Goal: Communication & Community: Participate in discussion

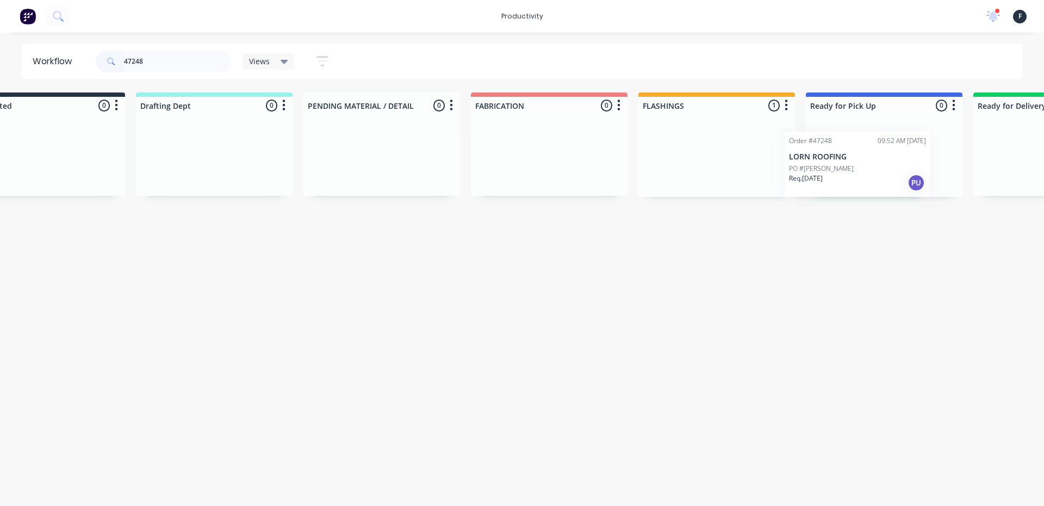
scroll to position [0, 64]
drag, startPoint x: 725, startPoint y: 147, endPoint x: 819, endPoint y: 157, distance: 95.1
click at [819, 157] on div "Submitted 0 Sort By Created date Required date Order number Customer name Most …" at bounding box center [834, 144] width 1813 height 104
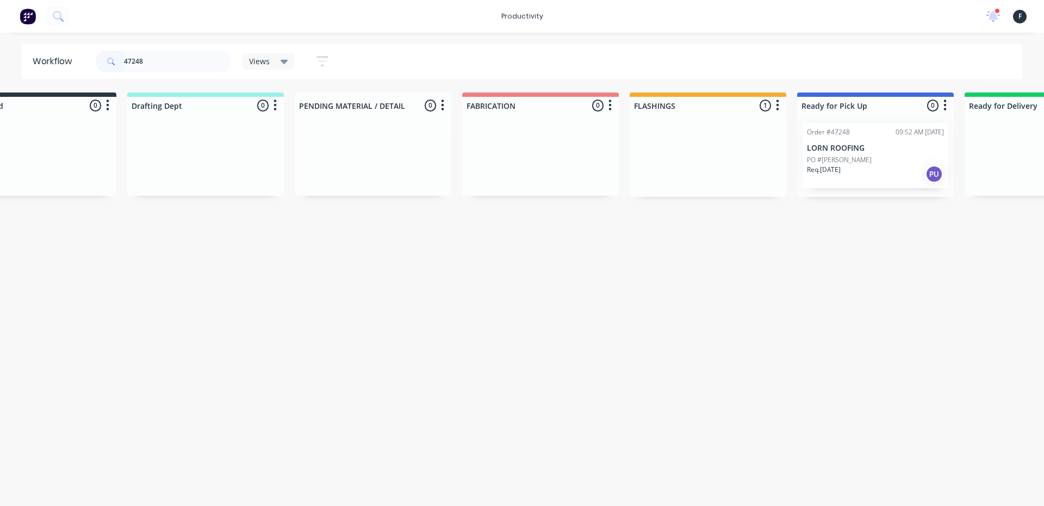
type input "47248"
click at [844, 160] on div at bounding box center [875, 155] width 157 height 83
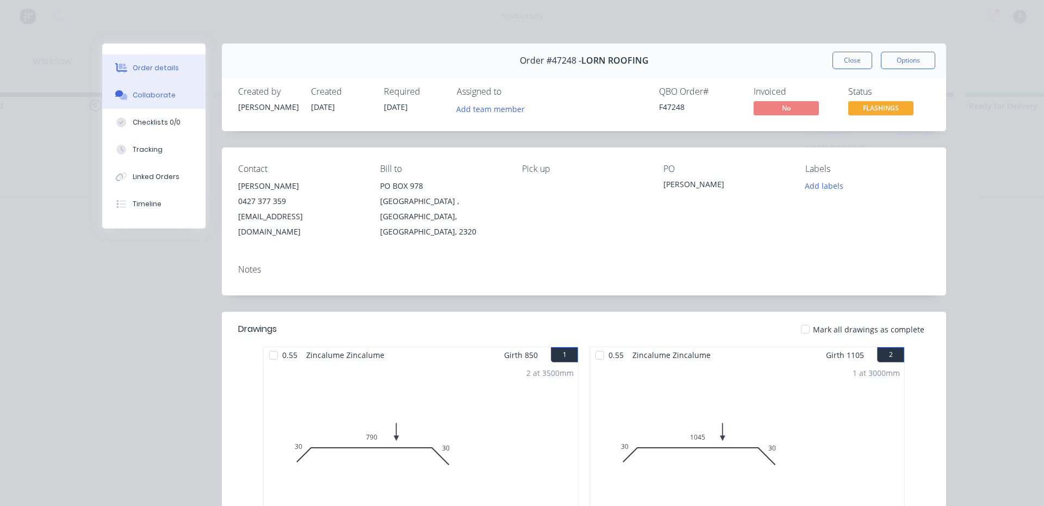
click at [169, 102] on button "Collaborate" at bounding box center [153, 95] width 103 height 27
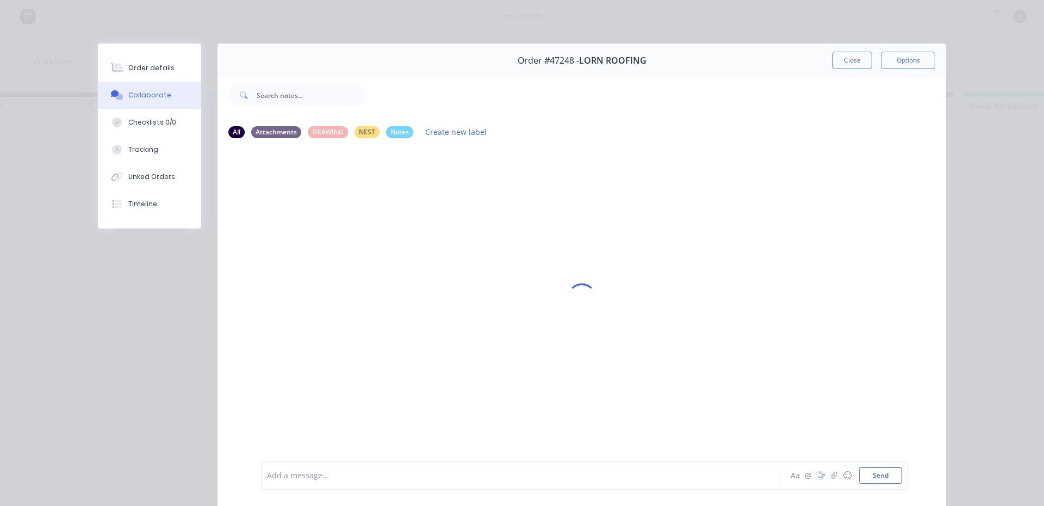
click at [341, 479] on div at bounding box center [505, 475] width 476 height 11
click at [836, 56] on button "Close" at bounding box center [852, 60] width 40 height 17
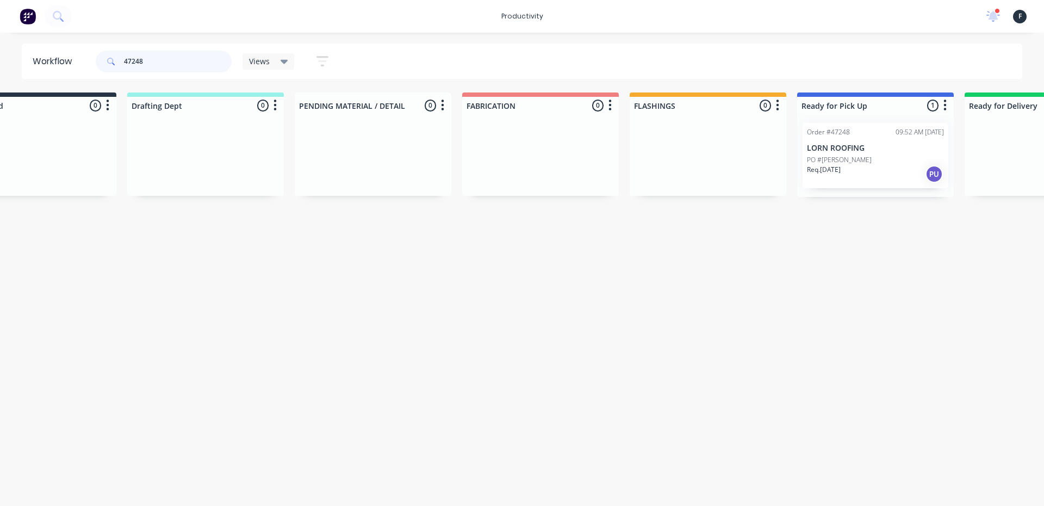
click at [178, 60] on input "47248" at bounding box center [178, 62] width 108 height 22
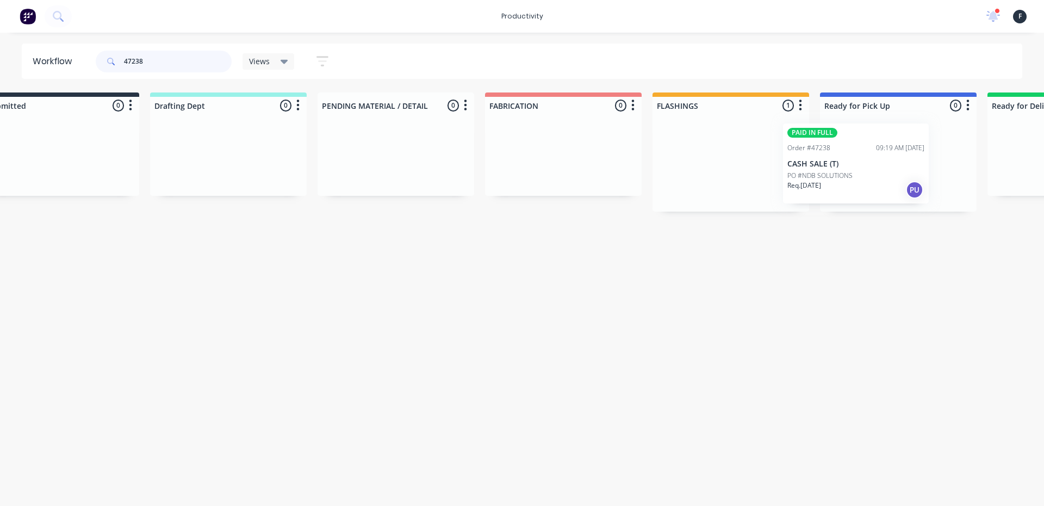
scroll to position [0, 63]
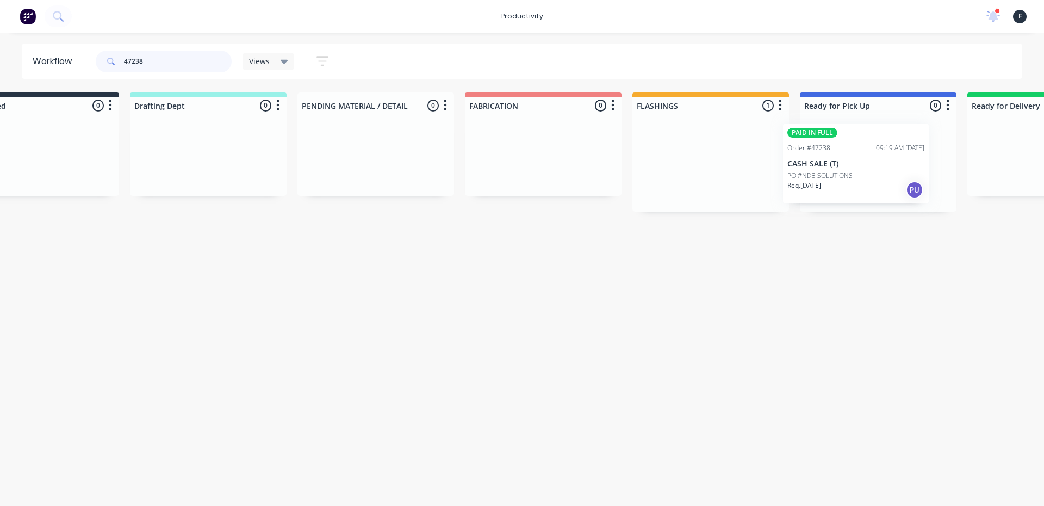
drag, startPoint x: 740, startPoint y: 170, endPoint x: 829, endPoint y: 171, distance: 88.6
click at [829, 171] on div "Submitted 0 Sort By Created date Required date Order number Customer name Most …" at bounding box center [837, 151] width 1813 height 119
type input "47238"
click at [837, 171] on div at bounding box center [876, 162] width 157 height 97
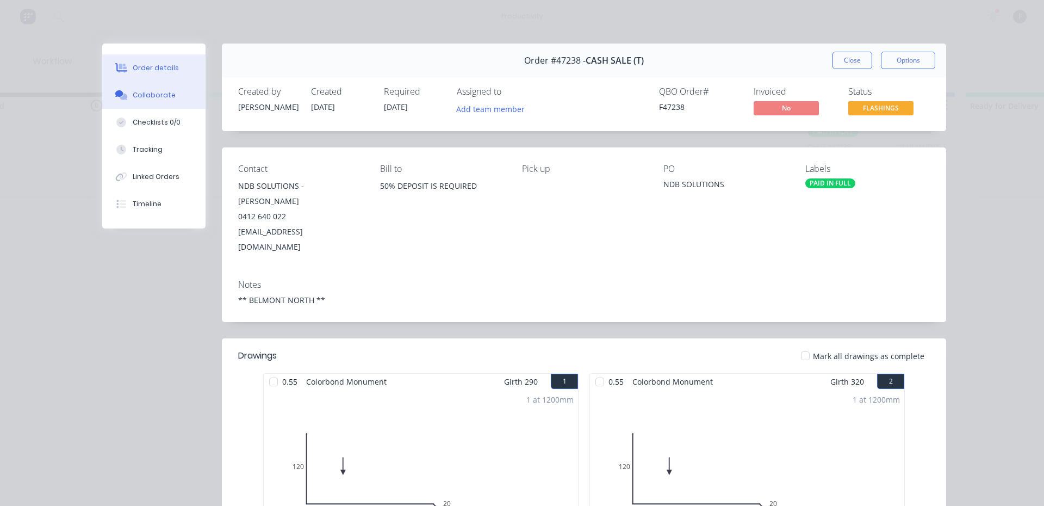
click at [127, 106] on button "Collaborate" at bounding box center [153, 95] width 103 height 27
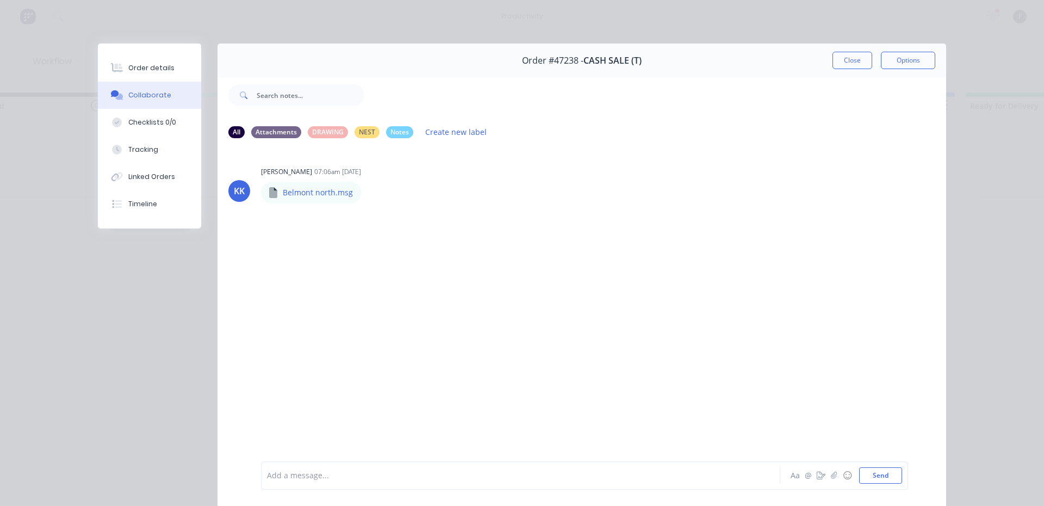
click at [291, 477] on div at bounding box center [505, 475] width 476 height 11
